Goal: Task Accomplishment & Management: Use online tool/utility

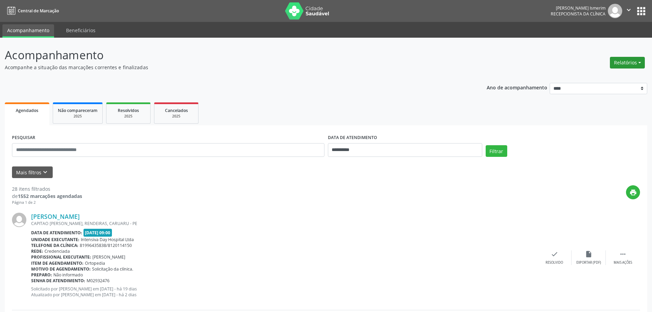
click at [626, 62] on button "Relatórios" at bounding box center [627, 63] width 35 height 12
click at [599, 78] on link "Agendamentos" at bounding box center [608, 78] width 74 height 10
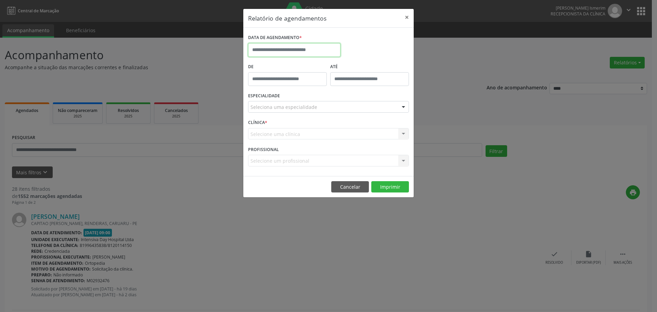
click at [305, 46] on input "text" at bounding box center [294, 50] width 92 height 14
click at [302, 82] on span "1" at bounding box center [300, 85] width 13 height 13
type input "**********"
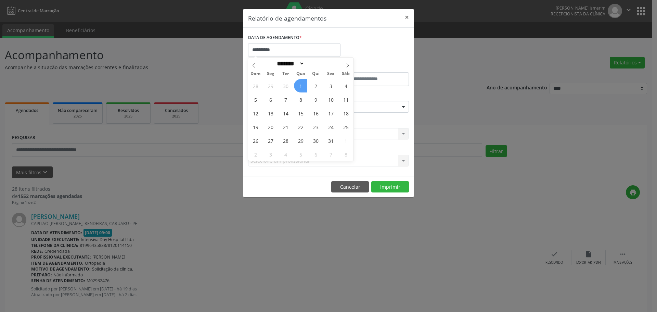
click at [302, 82] on span "1" at bounding box center [300, 85] width 13 height 13
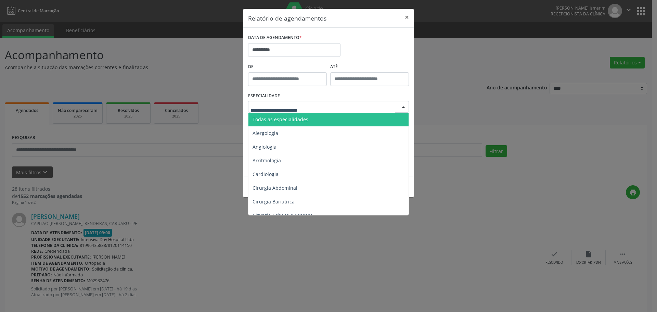
click at [401, 104] on div at bounding box center [403, 107] width 10 height 12
click at [316, 119] on span "Todas as especialidades" at bounding box center [328, 120] width 161 height 14
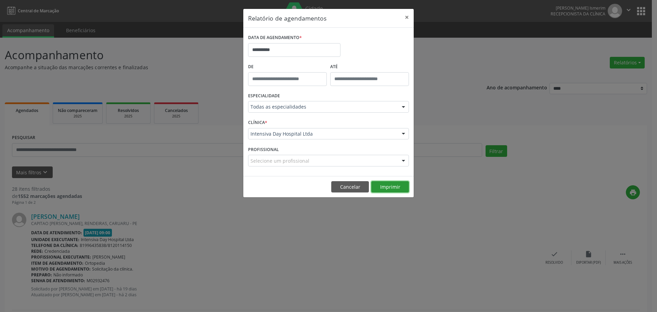
click at [393, 185] on button "Imprimir" at bounding box center [390, 187] width 38 height 12
